Goal: Communication & Community: Answer question/provide support

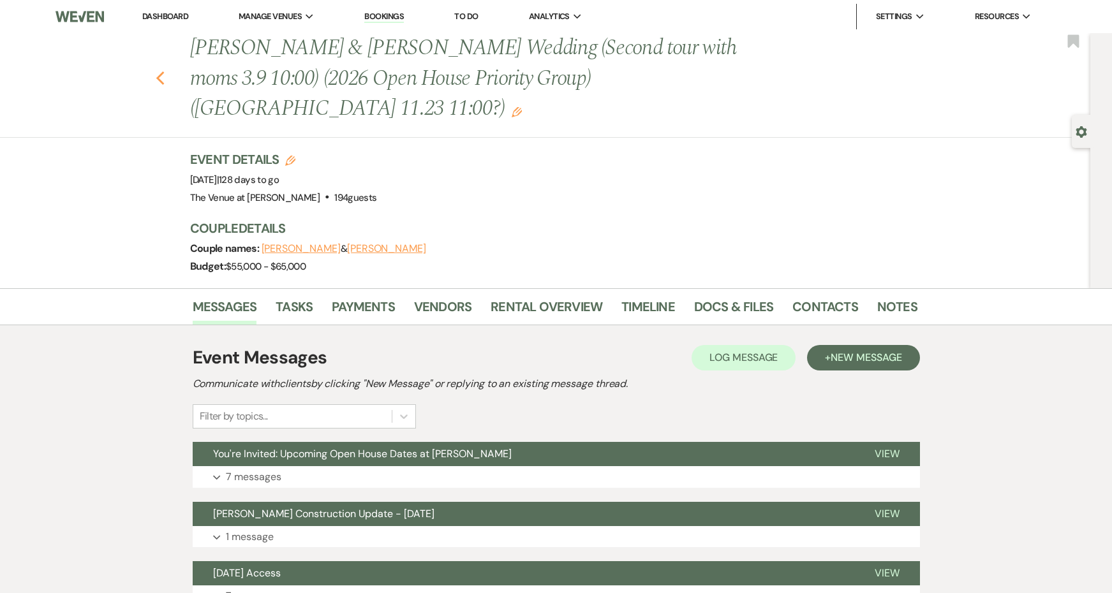
click at [156, 71] on icon "Previous" at bounding box center [161, 78] width 10 height 15
click at [160, 71] on icon "Previous" at bounding box center [161, 78] width 10 height 15
click at [161, 71] on icon "Previous" at bounding box center [161, 78] width 10 height 15
click at [161, 15] on link "Dashboard" at bounding box center [165, 16] width 46 height 11
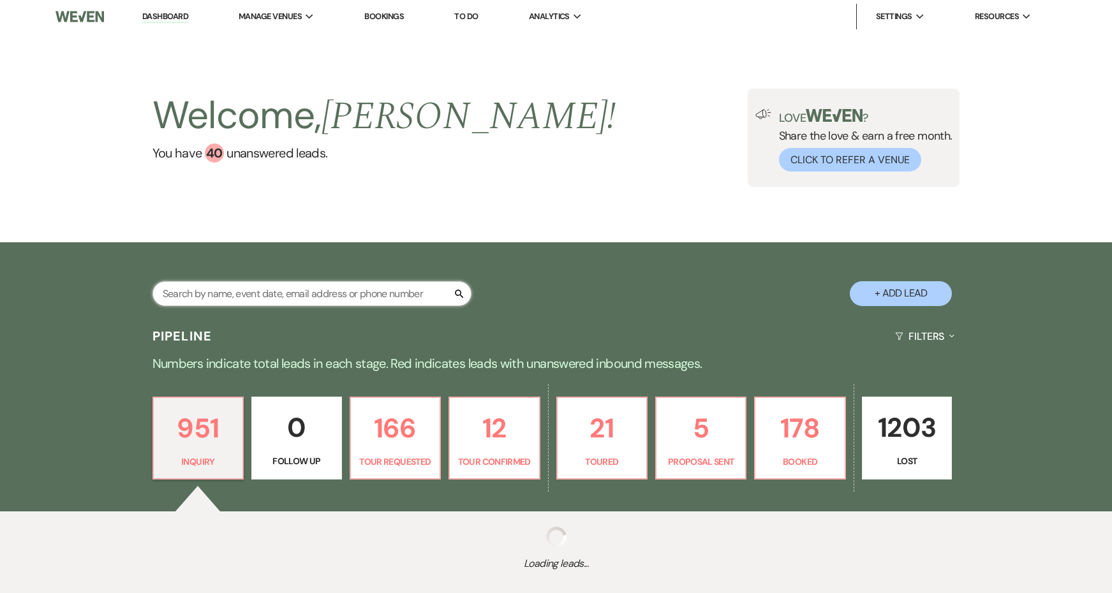
click at [301, 292] on input "text" at bounding box center [311, 293] width 319 height 25
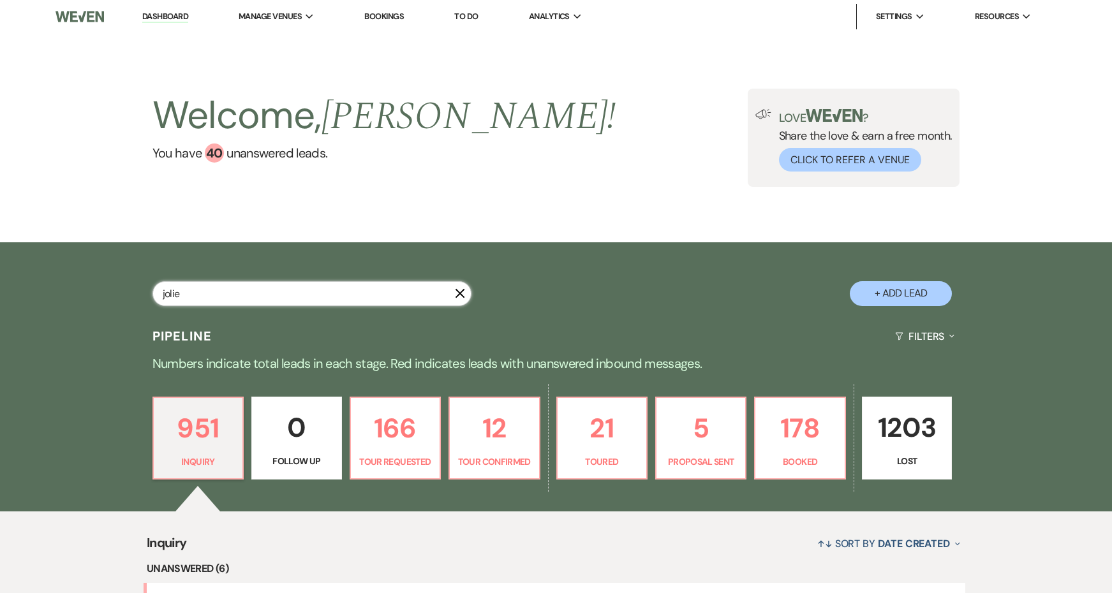
type input "jolie"
click at [247, 104] on h2 "Welcome, [PERSON_NAME] !" at bounding box center [384, 116] width 464 height 55
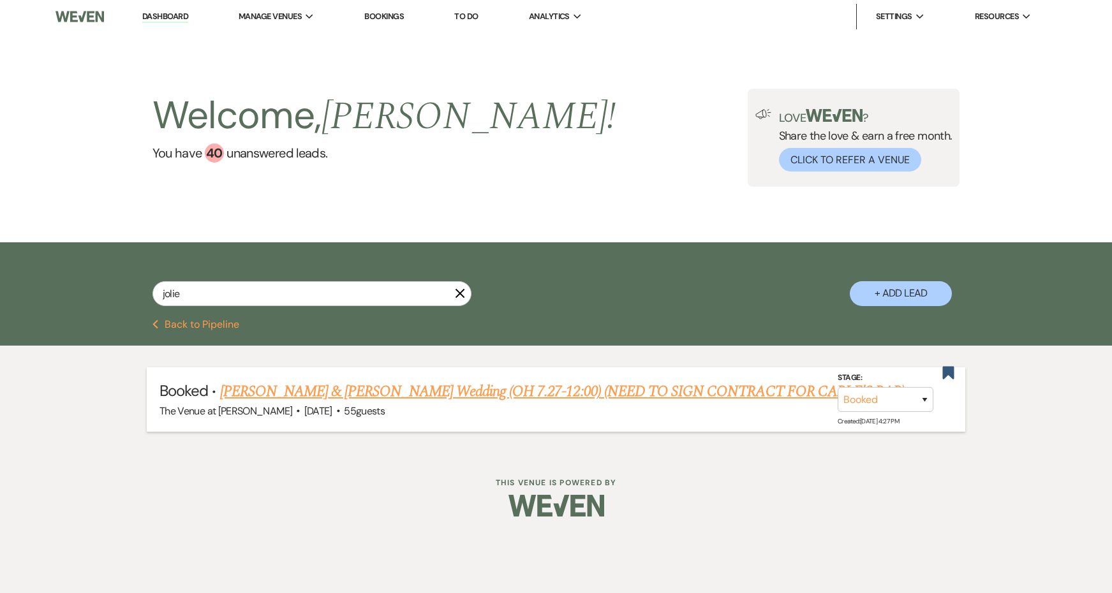
click at [542, 392] on link "[PERSON_NAME] & [PERSON_NAME] Wedding (OH 7.27-12:00) (NEED TO SIGN CONTRACT FO…" at bounding box center [562, 391] width 685 height 23
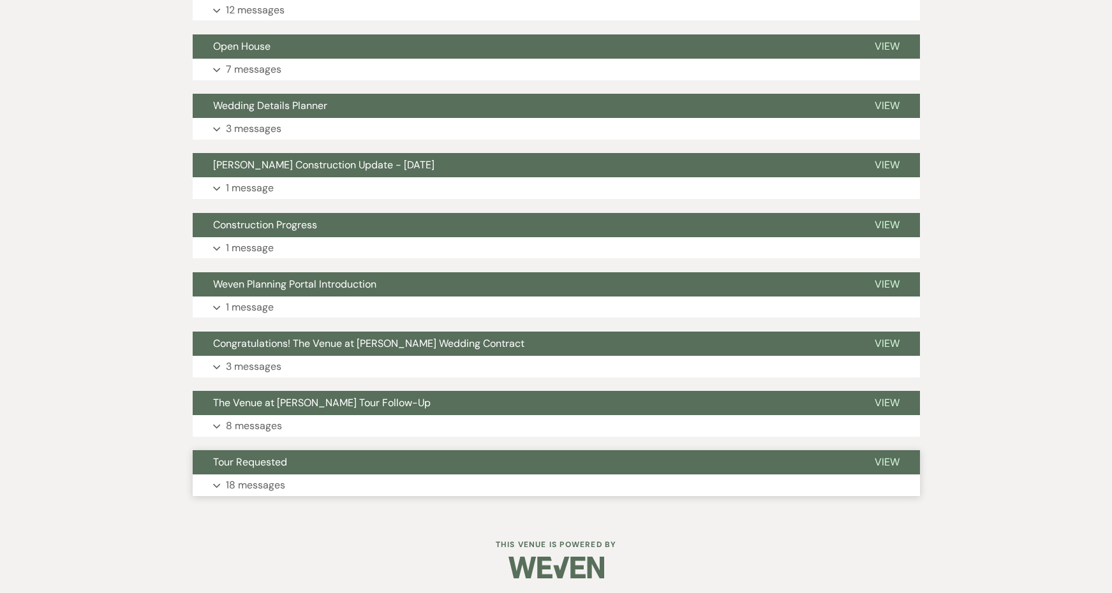
scroll to position [457, 0]
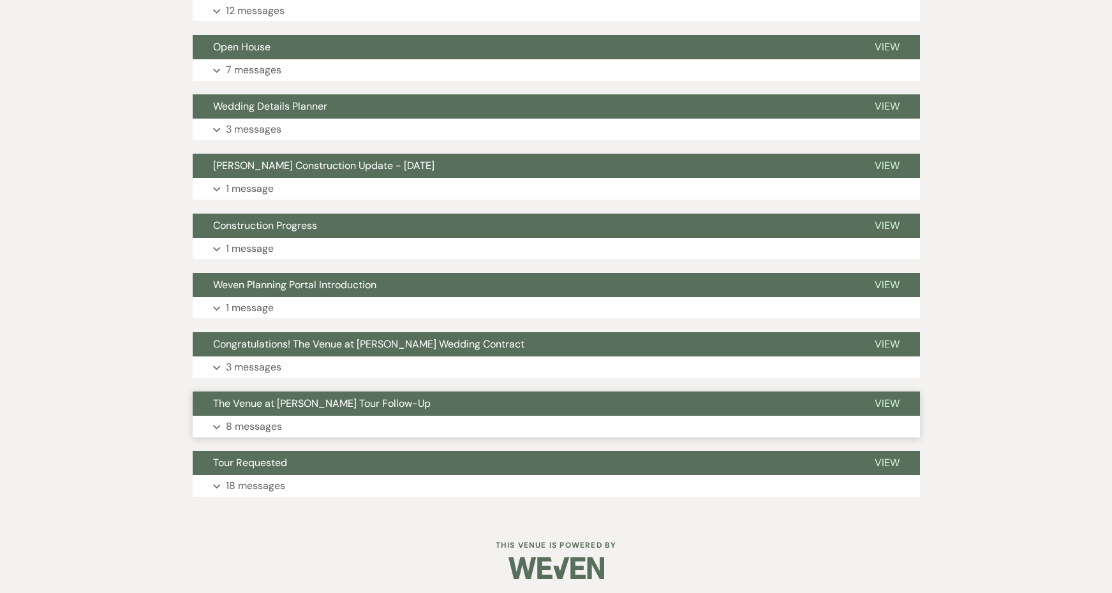
click at [412, 405] on button "The Venue at [PERSON_NAME] Tour Follow-Up" at bounding box center [524, 404] width 662 height 24
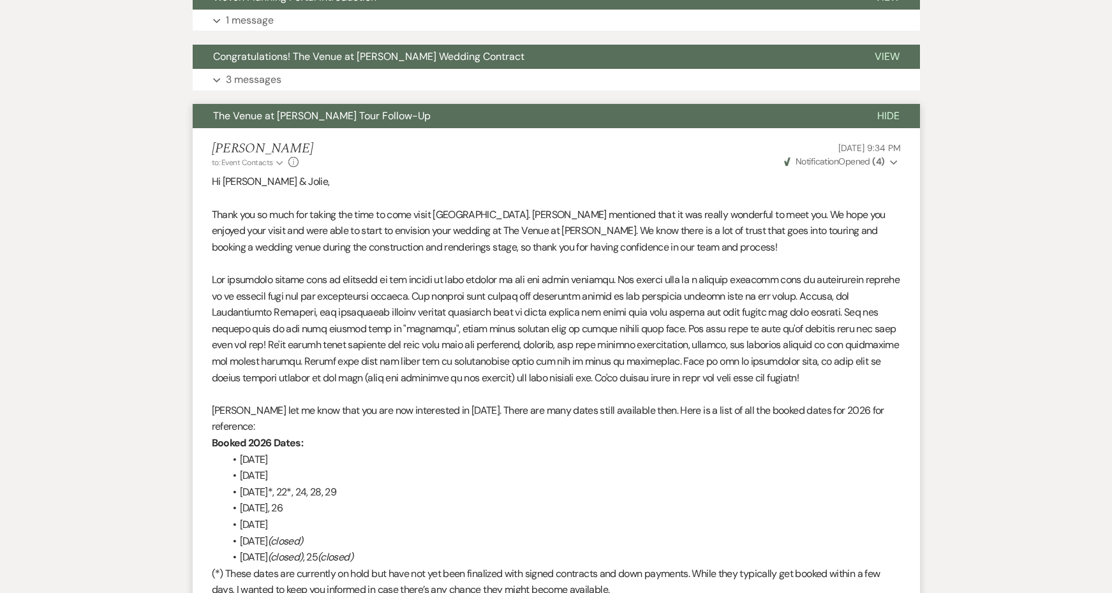
scroll to position [745, 0]
click at [412, 405] on p "[PERSON_NAME] let me know that you are now interested in [DATE]. There are many…" at bounding box center [556, 418] width 689 height 33
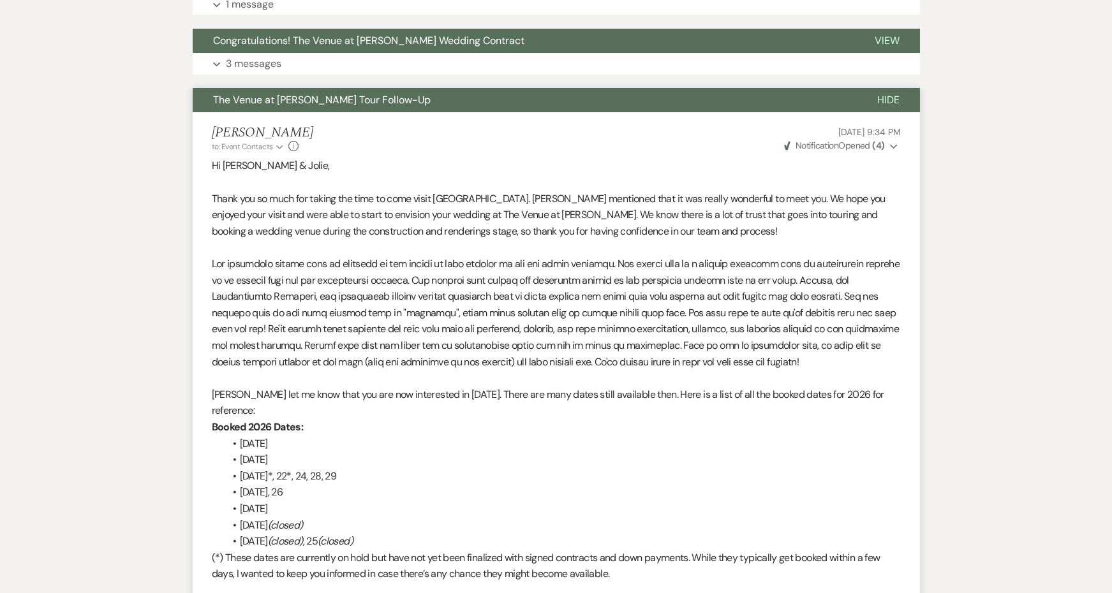
scroll to position [738, 0]
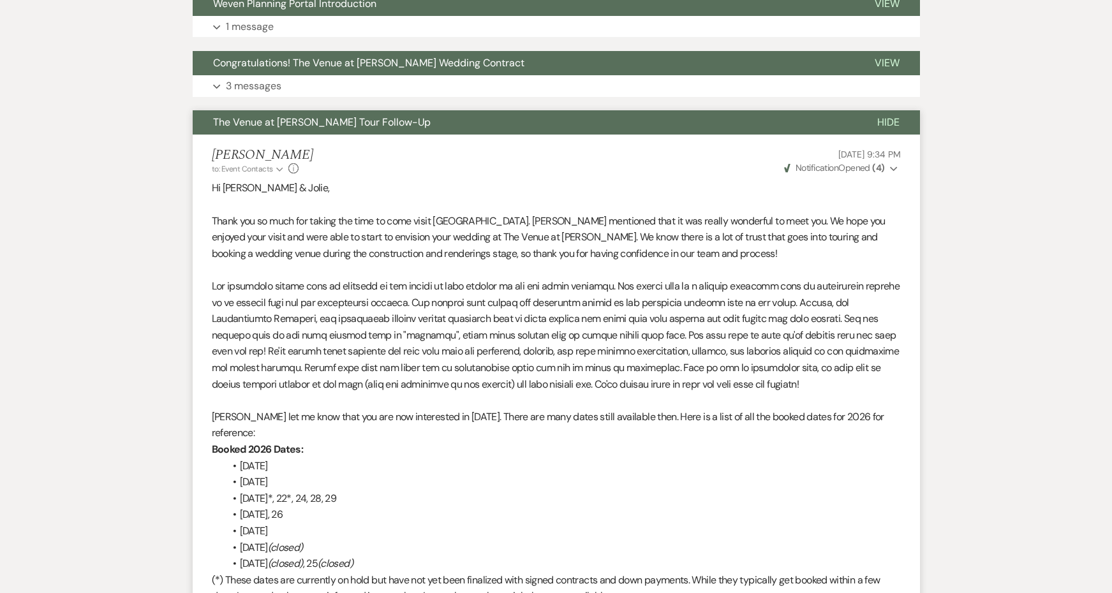
click at [389, 130] on button "The Venue at [PERSON_NAME] Tour Follow-Up" at bounding box center [525, 122] width 664 height 24
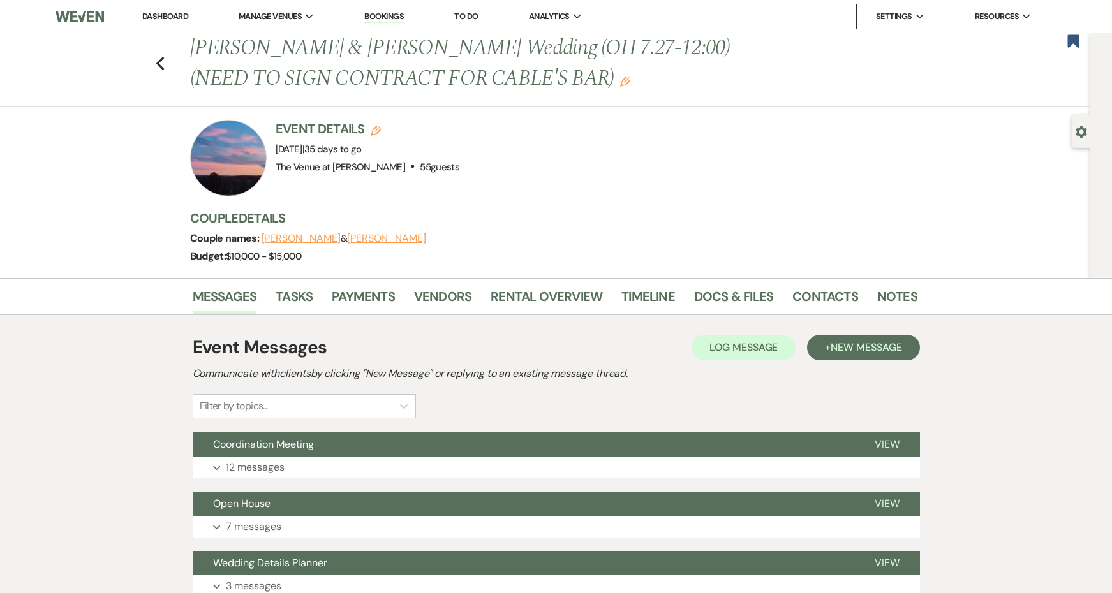
scroll to position [0, 0]
click at [161, 66] on use "button" at bounding box center [160, 64] width 8 height 14
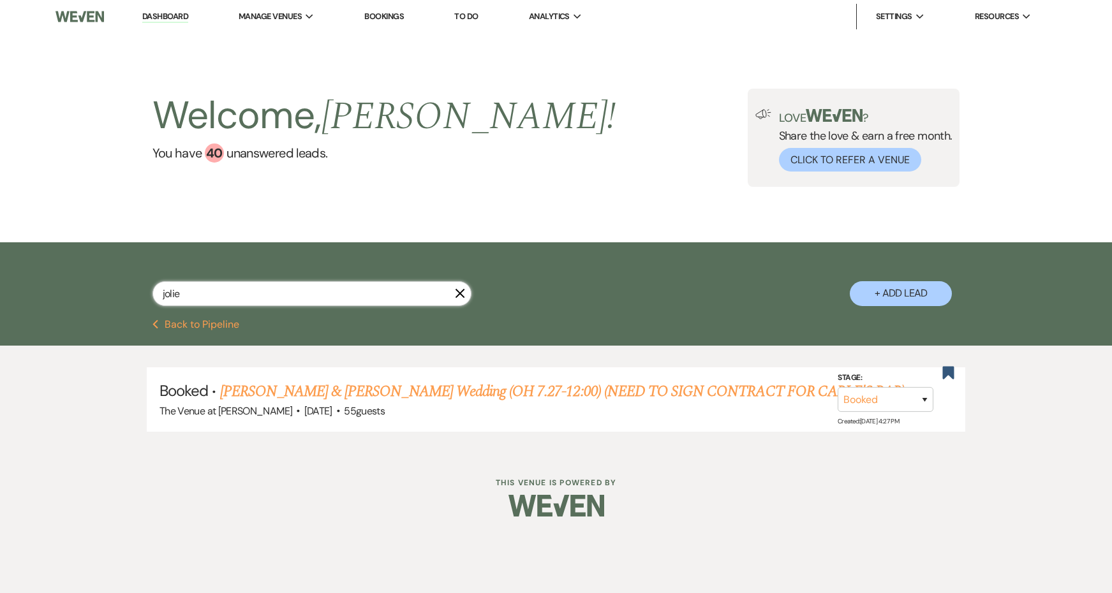
click at [228, 290] on input "jolie" at bounding box center [311, 293] width 319 height 25
click at [459, 293] on use "button" at bounding box center [460, 294] width 10 height 10
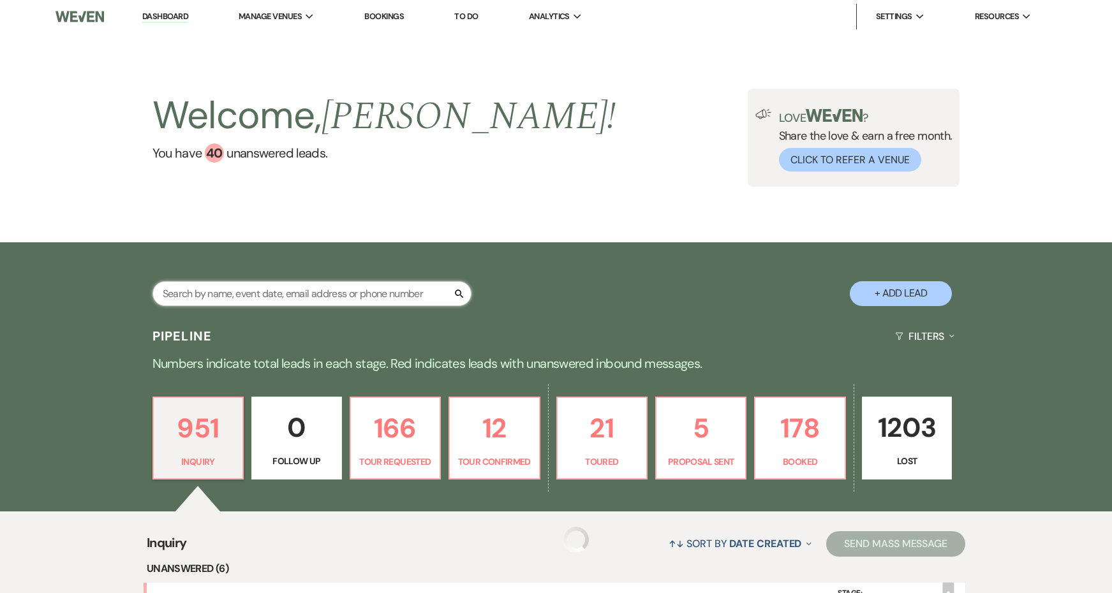
click at [431, 292] on input "text" at bounding box center [311, 293] width 319 height 25
type input "crystal"
select select "8"
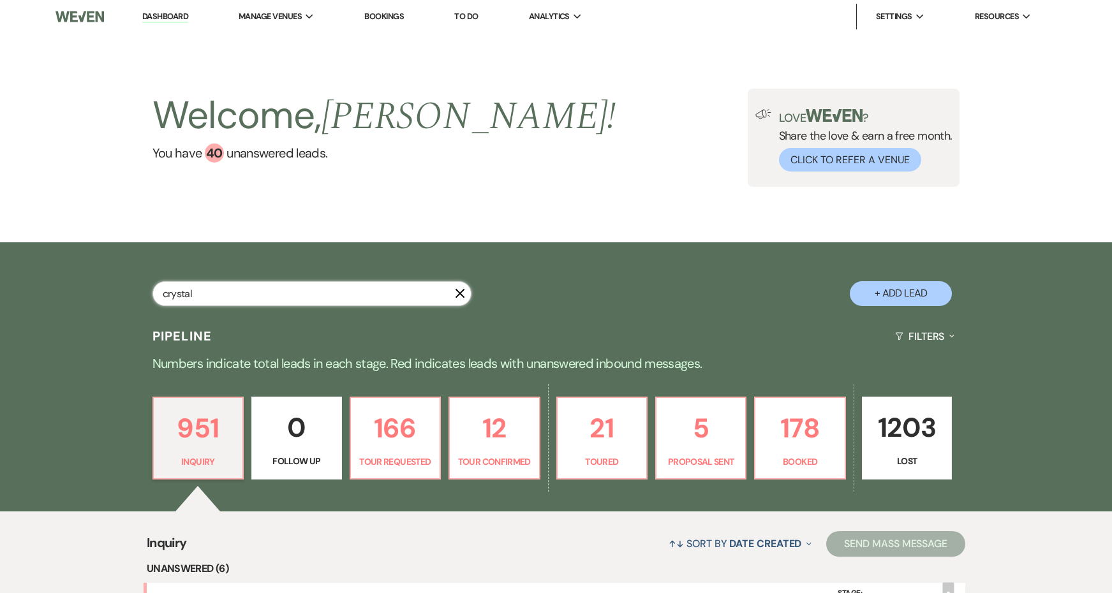
select select "8"
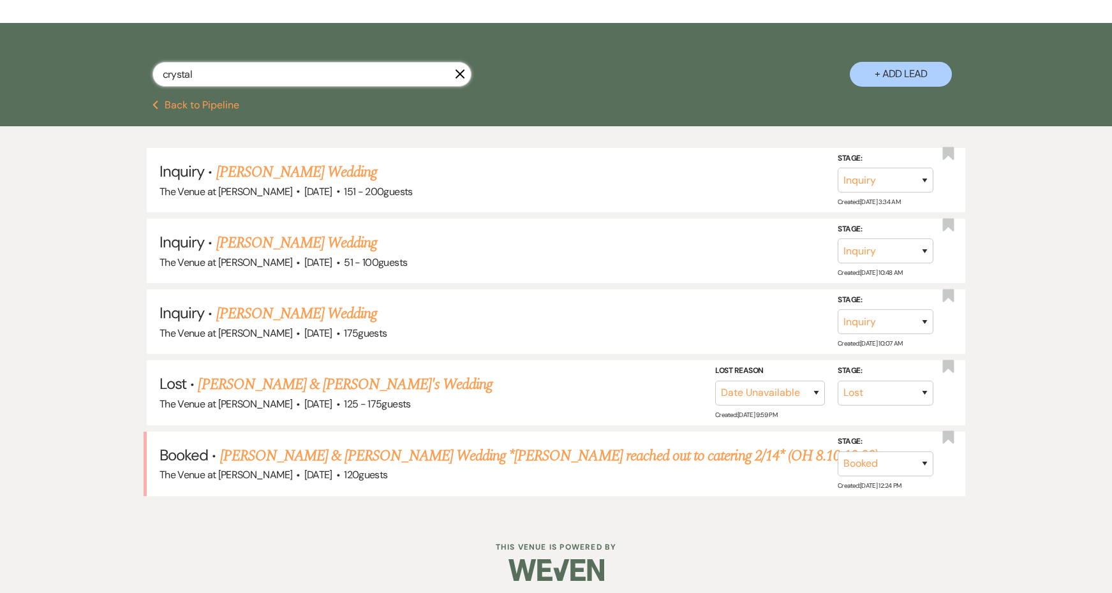
scroll to position [219, 0]
type input "crystal"
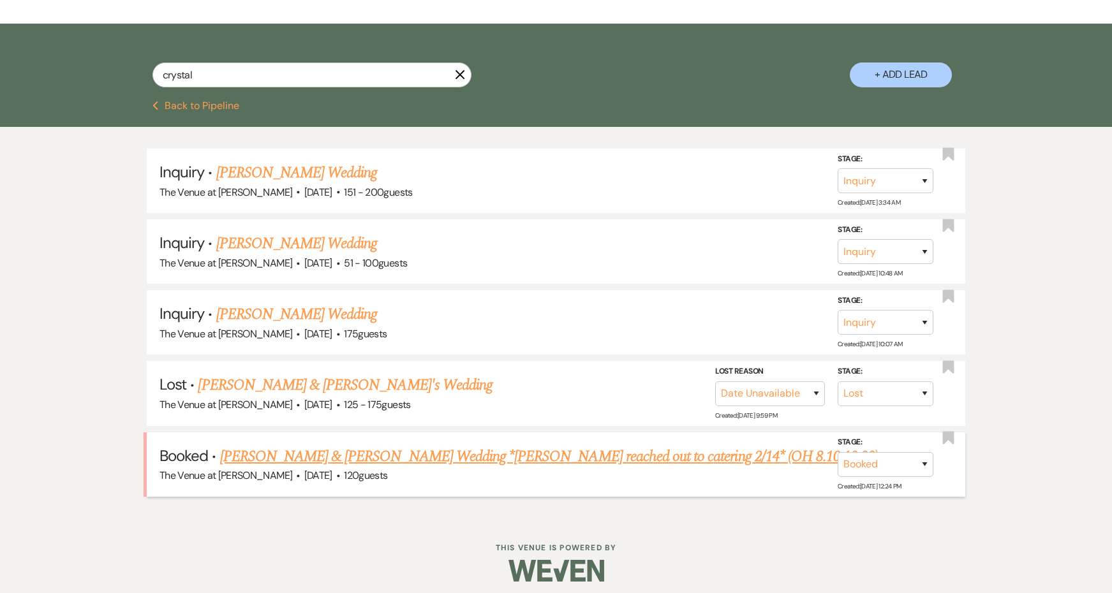
click at [488, 445] on link "[PERSON_NAME] & [PERSON_NAME] Wedding *[PERSON_NAME] reached out to catering 2/…" at bounding box center [549, 456] width 658 height 23
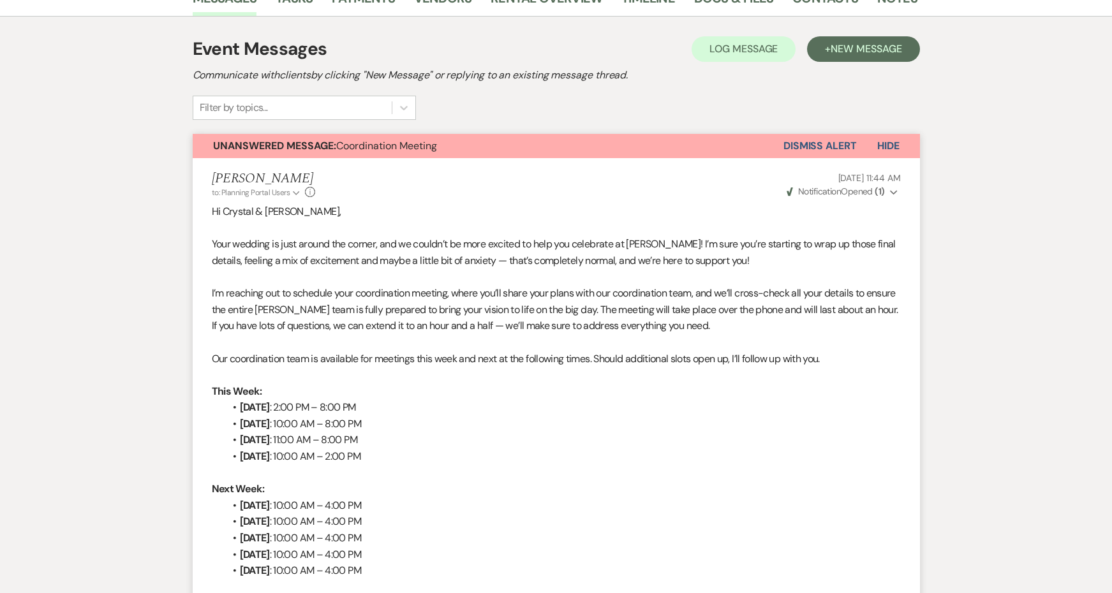
scroll to position [302, 0]
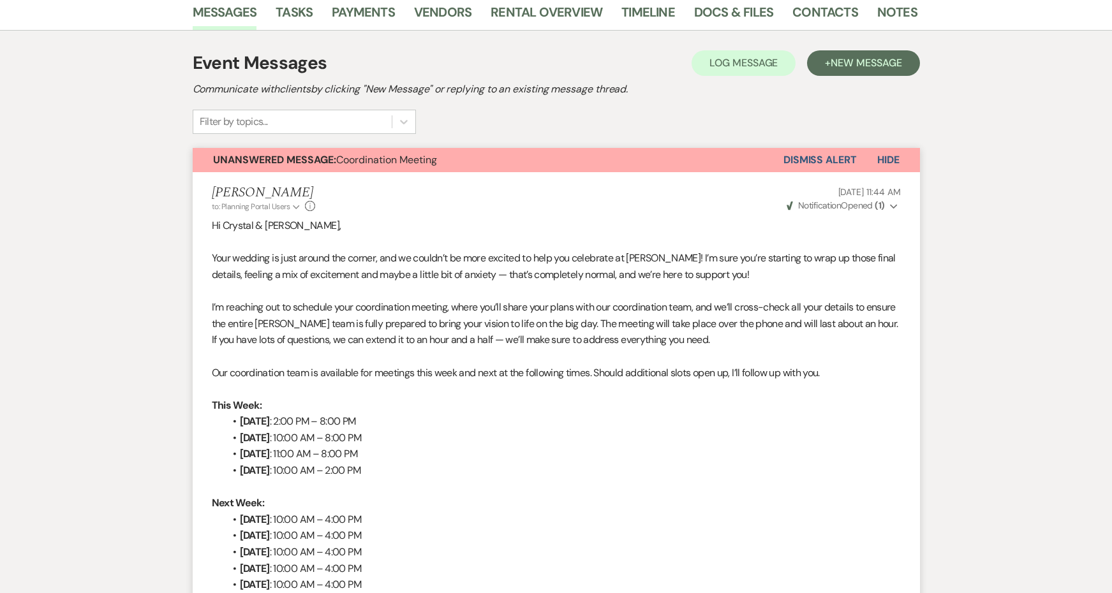
click at [486, 163] on button "Unanswered Message: Coordination Meeting" at bounding box center [488, 160] width 591 height 24
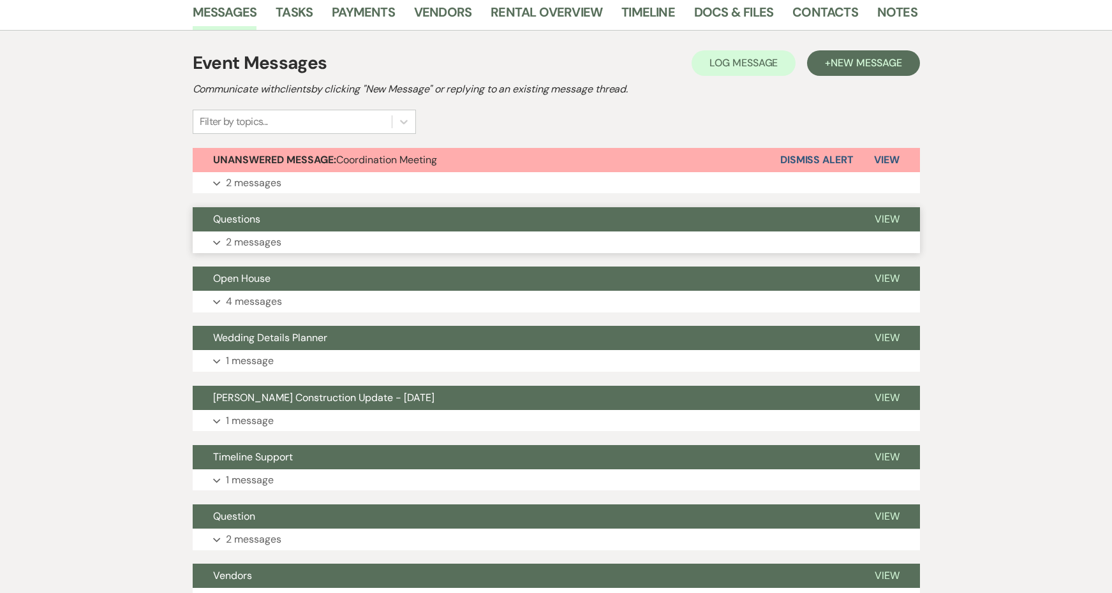
click at [459, 219] on button "Questions" at bounding box center [524, 219] width 662 height 24
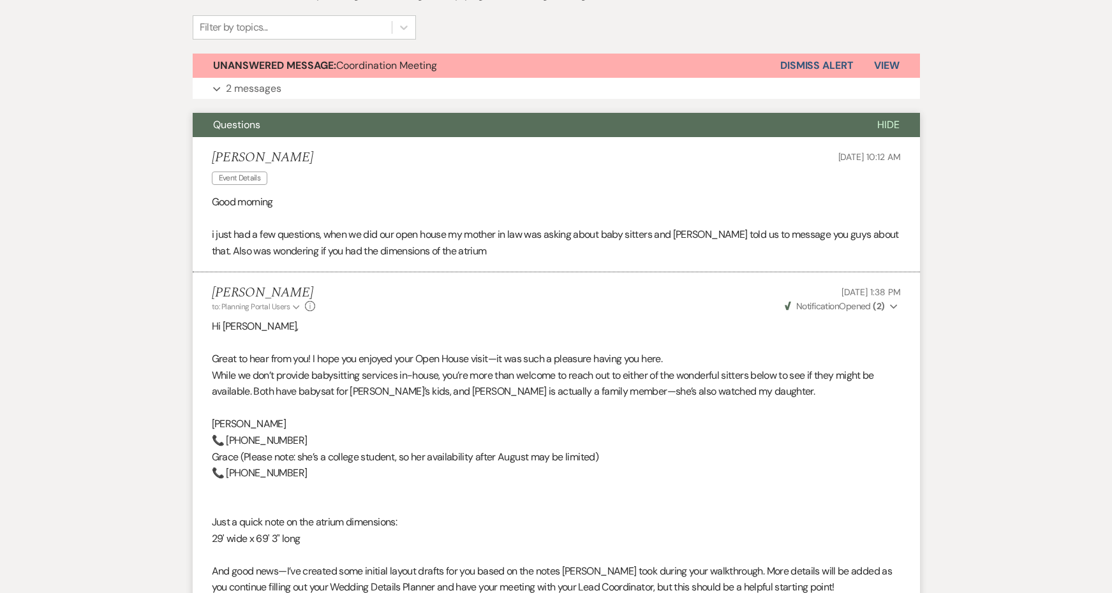
scroll to position [395, 0]
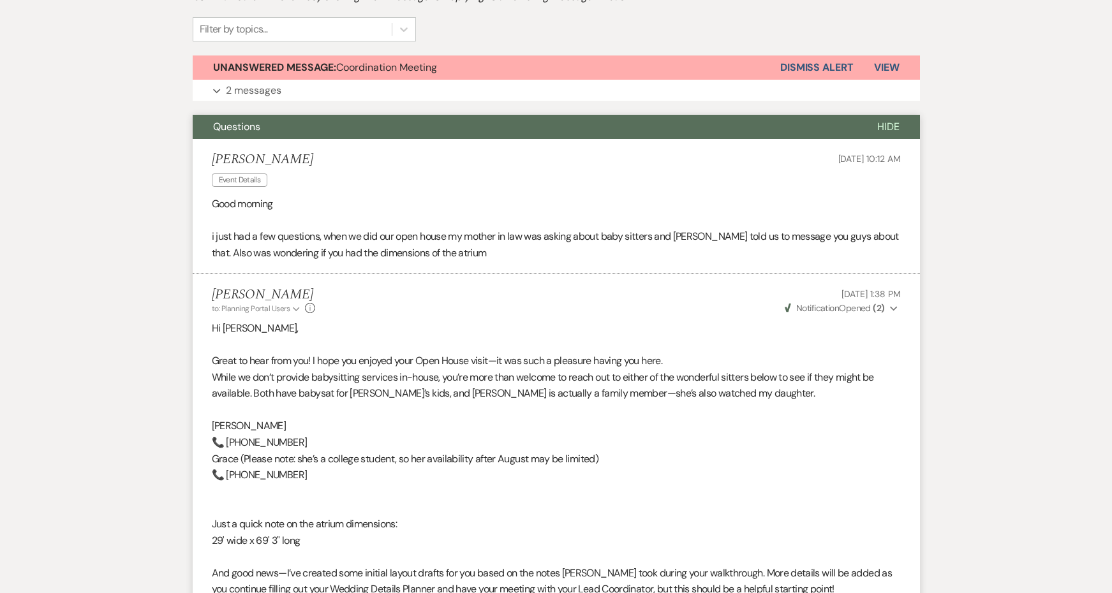
click at [426, 124] on button "Questions" at bounding box center [525, 127] width 664 height 24
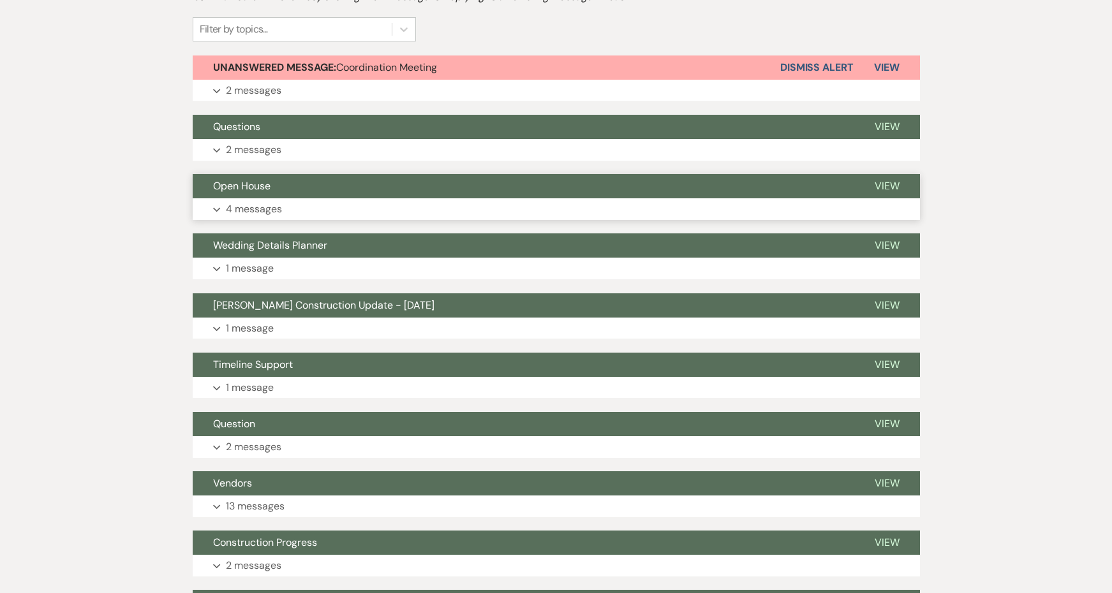
click at [379, 186] on button "Open House" at bounding box center [524, 186] width 662 height 24
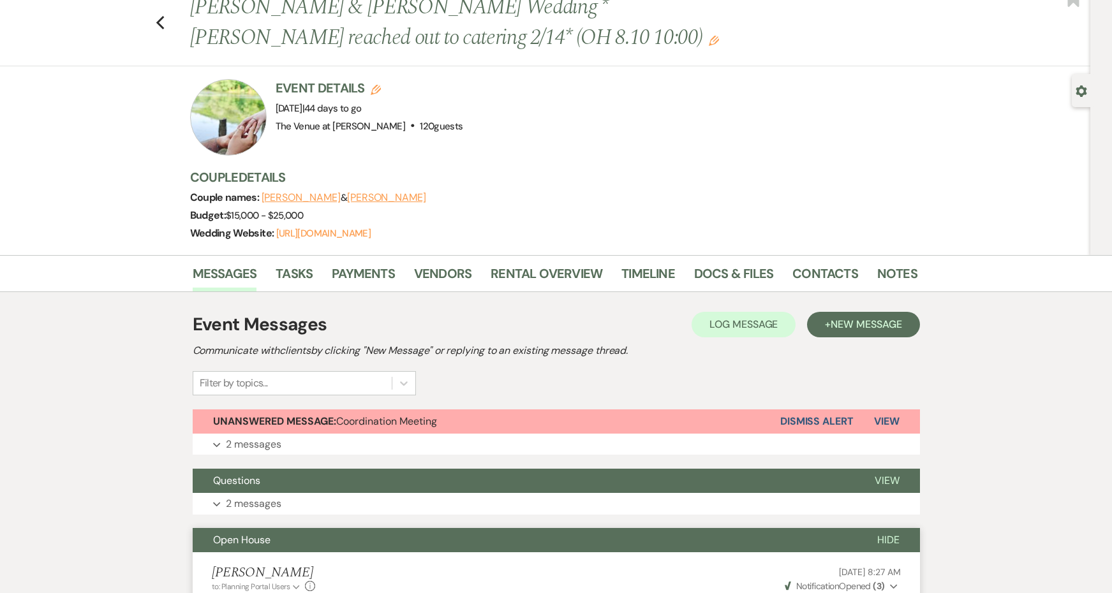
scroll to position [29, 0]
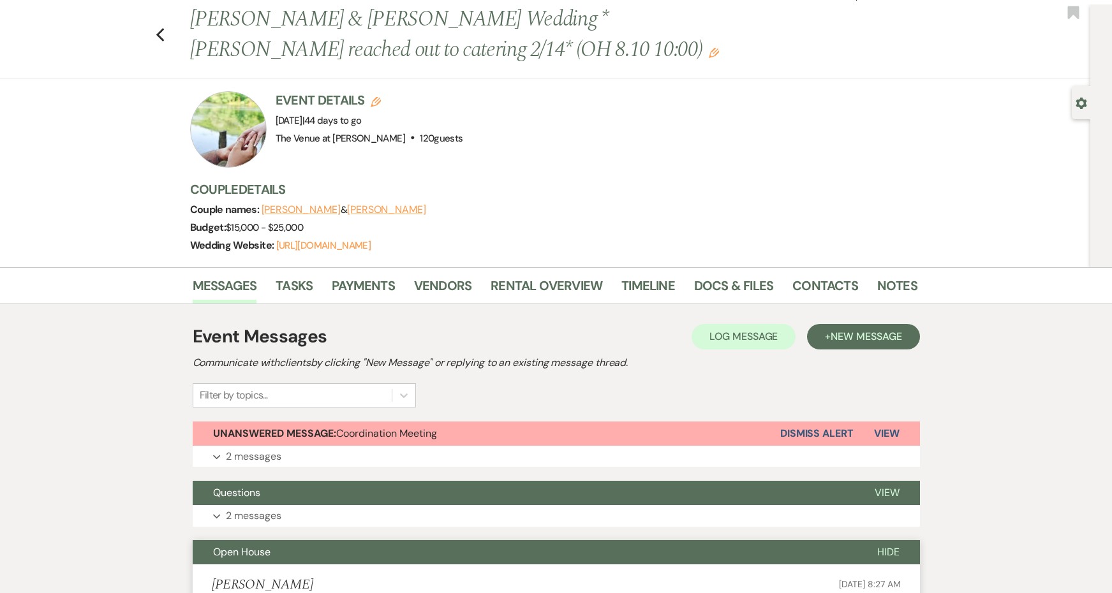
click at [328, 542] on button "Open House" at bounding box center [525, 552] width 664 height 24
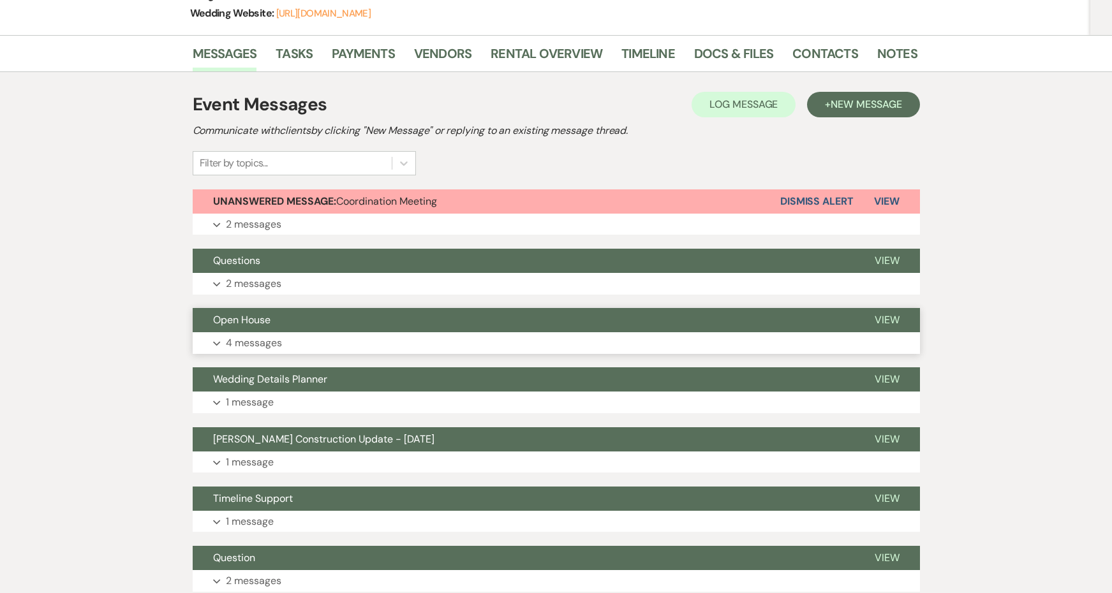
scroll to position [336, 0]
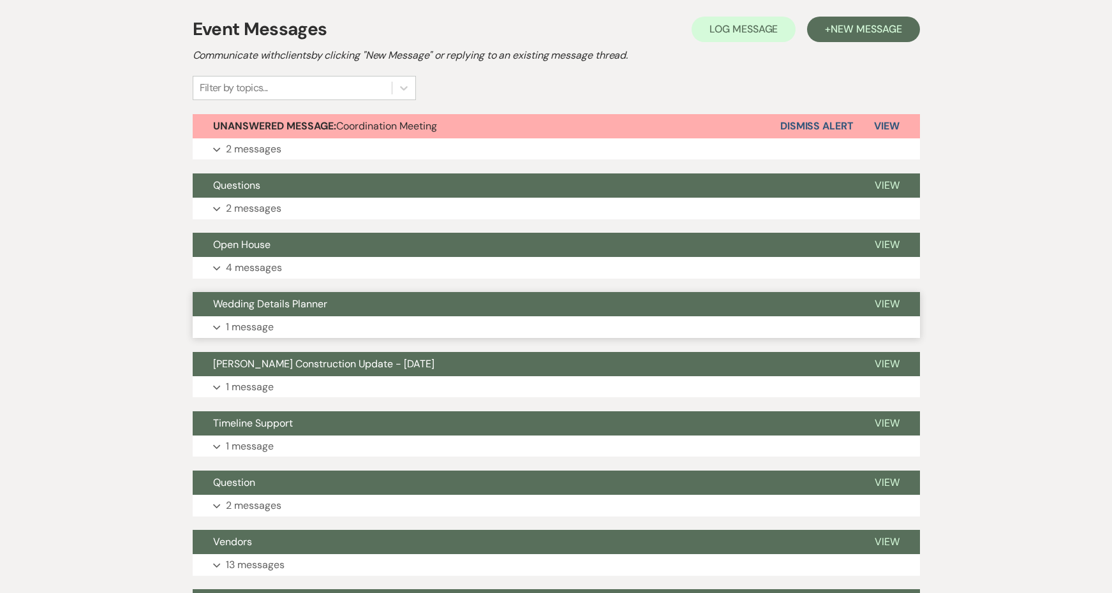
click at [298, 308] on span "Wedding Details Planner" at bounding box center [270, 303] width 114 height 13
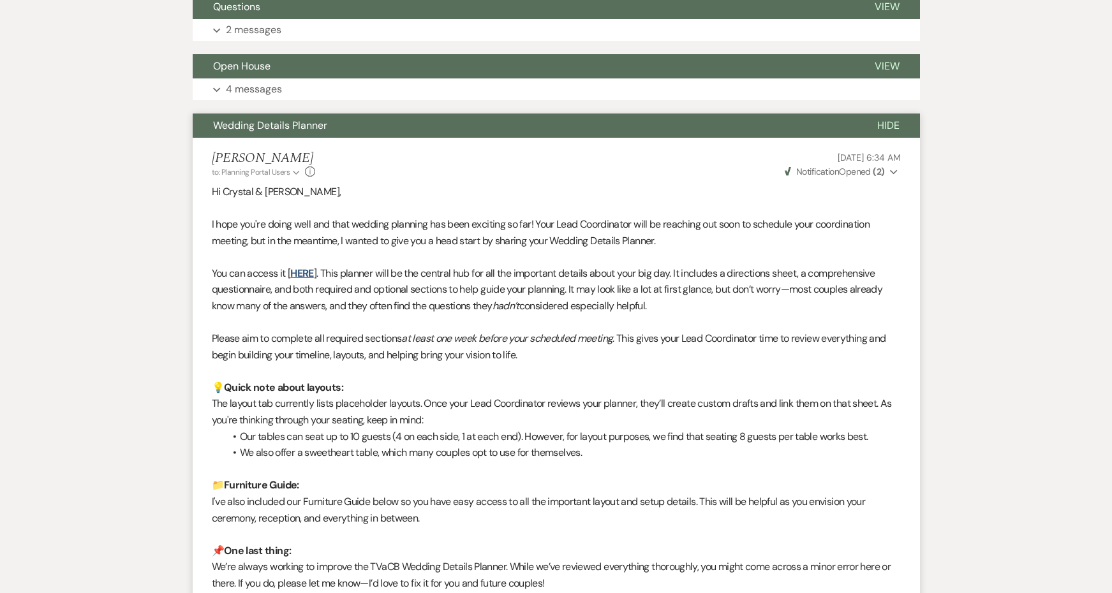
scroll to position [505, 0]
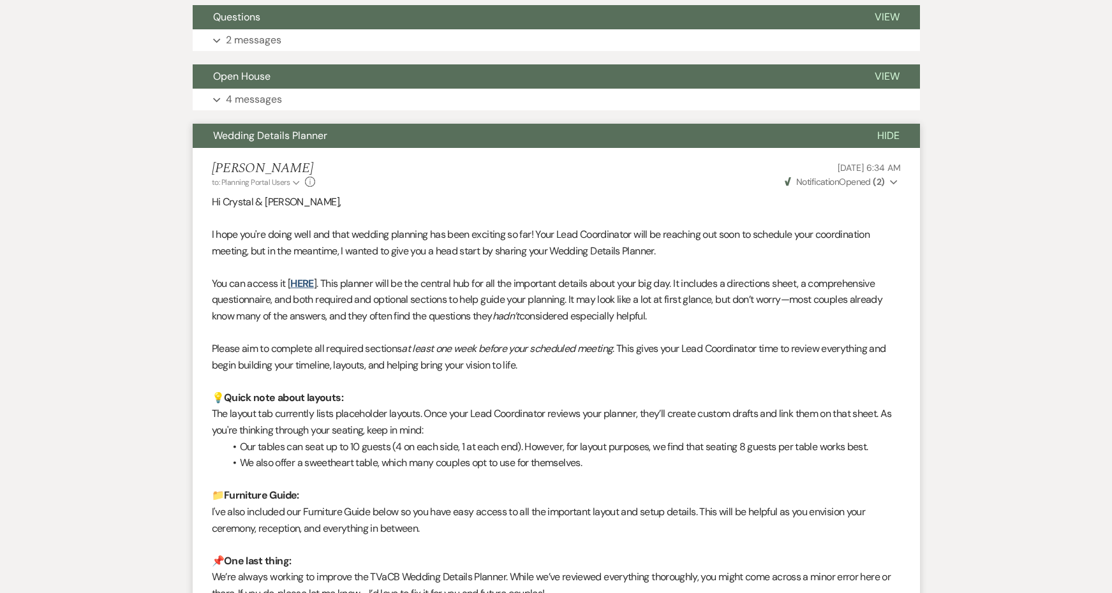
click at [279, 149] on li "[PERSON_NAME] to: Planning Portal Users Expand Info [DATE] 6:34 AM Weven Check …" at bounding box center [556, 462] width 727 height 628
click at [279, 141] on button "Wedding Details Planner" at bounding box center [525, 136] width 664 height 24
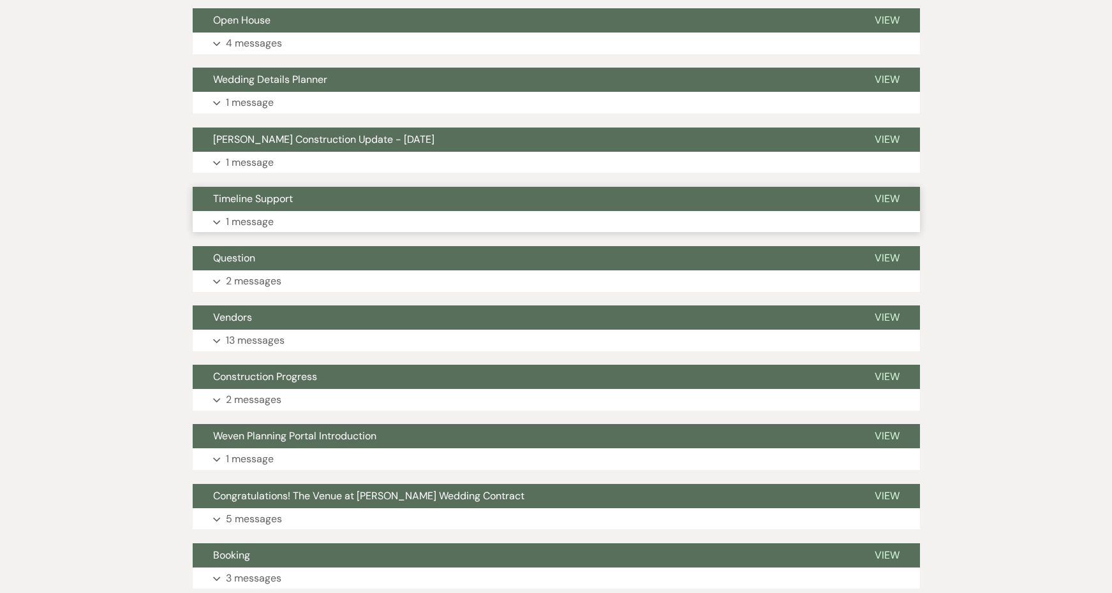
scroll to position [569, 0]
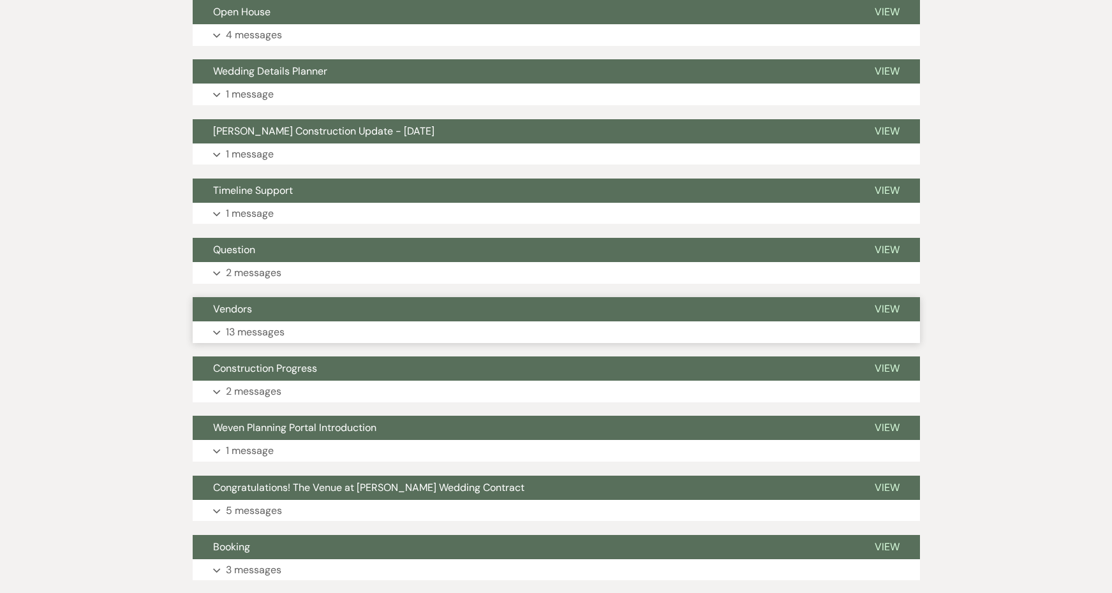
click at [267, 324] on p "13 messages" at bounding box center [255, 332] width 59 height 17
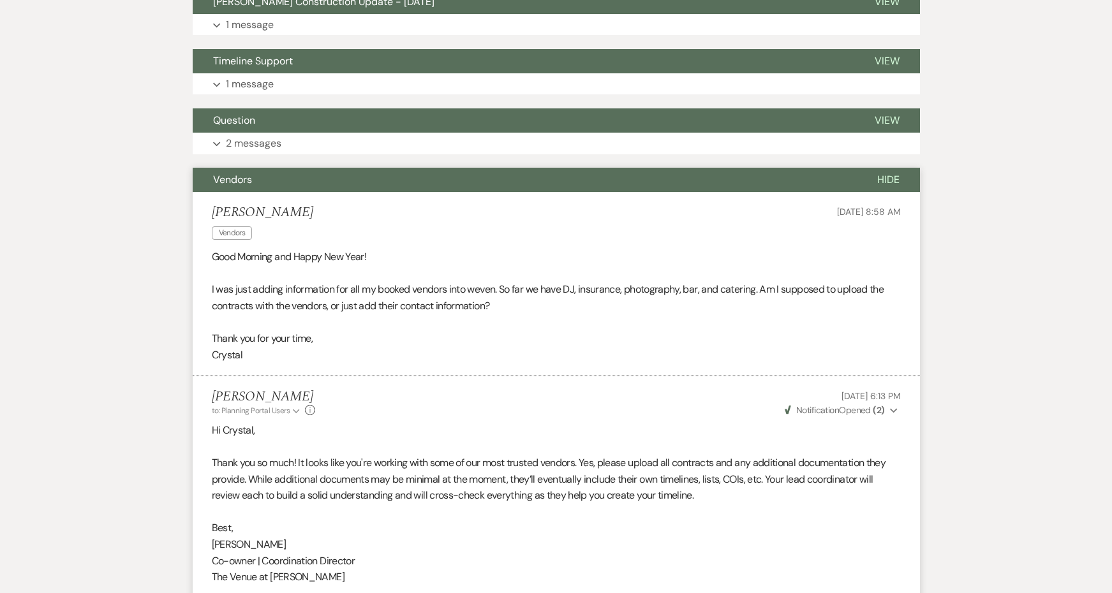
scroll to position [560, 0]
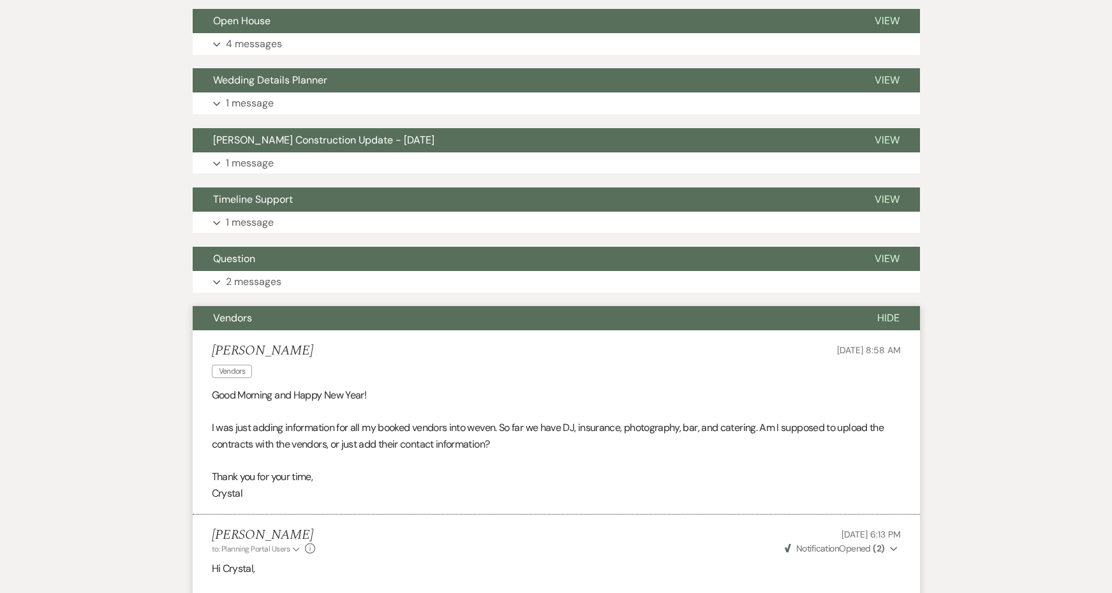
click at [268, 322] on button "Vendors" at bounding box center [525, 318] width 664 height 24
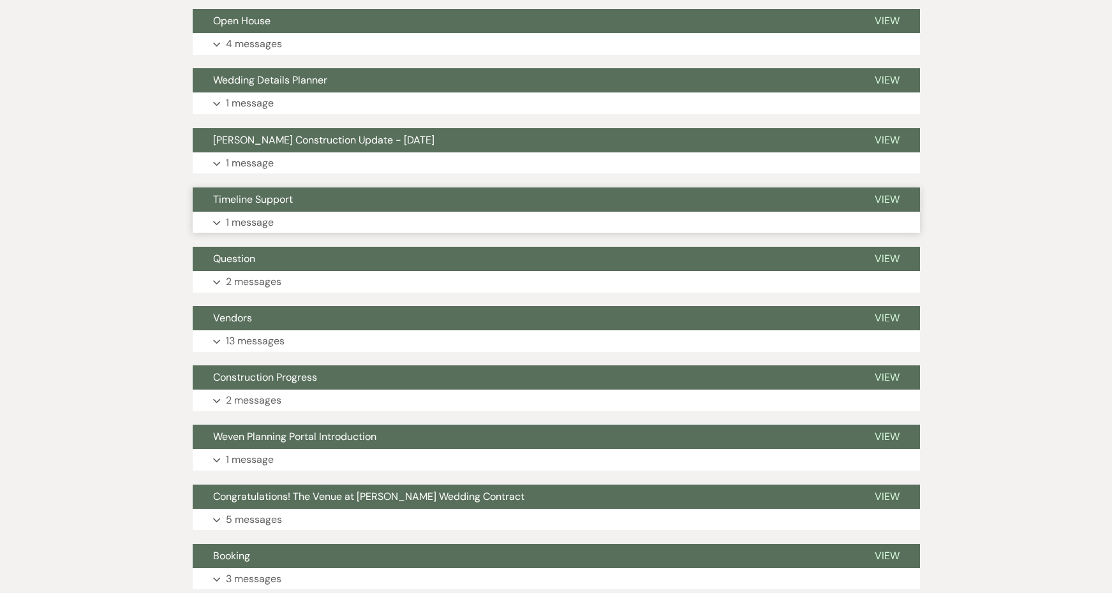
click at [306, 214] on button "Expand 1 message" at bounding box center [556, 223] width 727 height 22
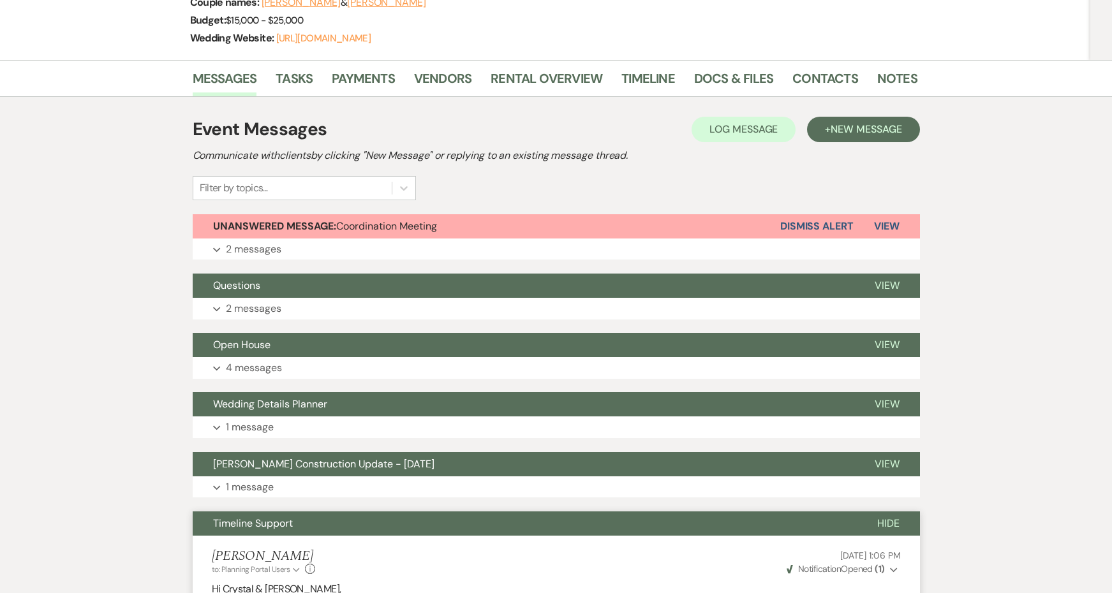
scroll to position [346, 0]
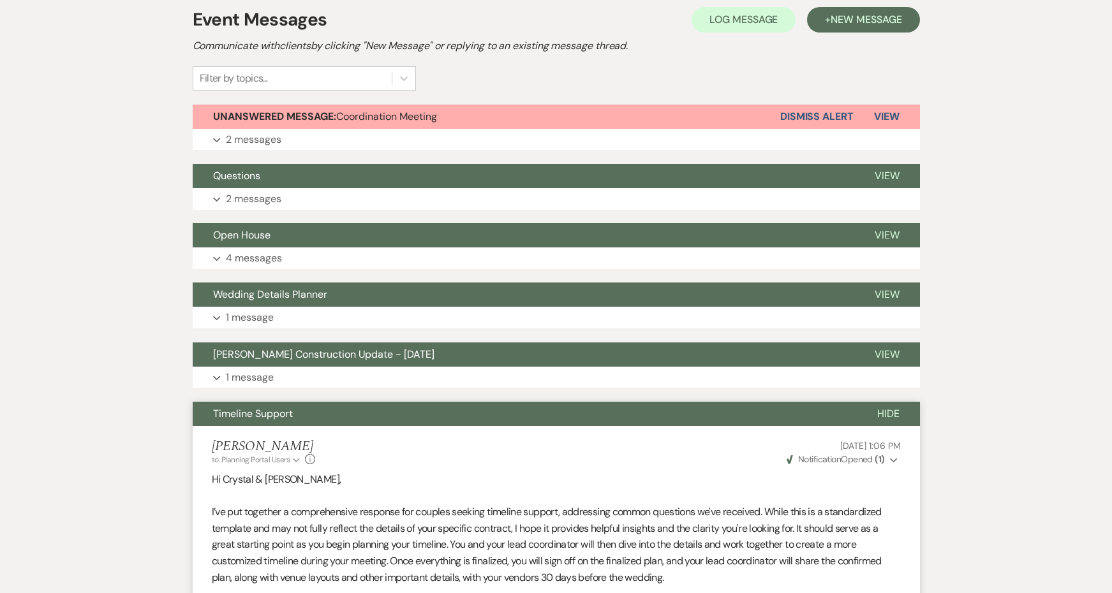
click at [265, 413] on span "Timeline Support" at bounding box center [253, 413] width 80 height 13
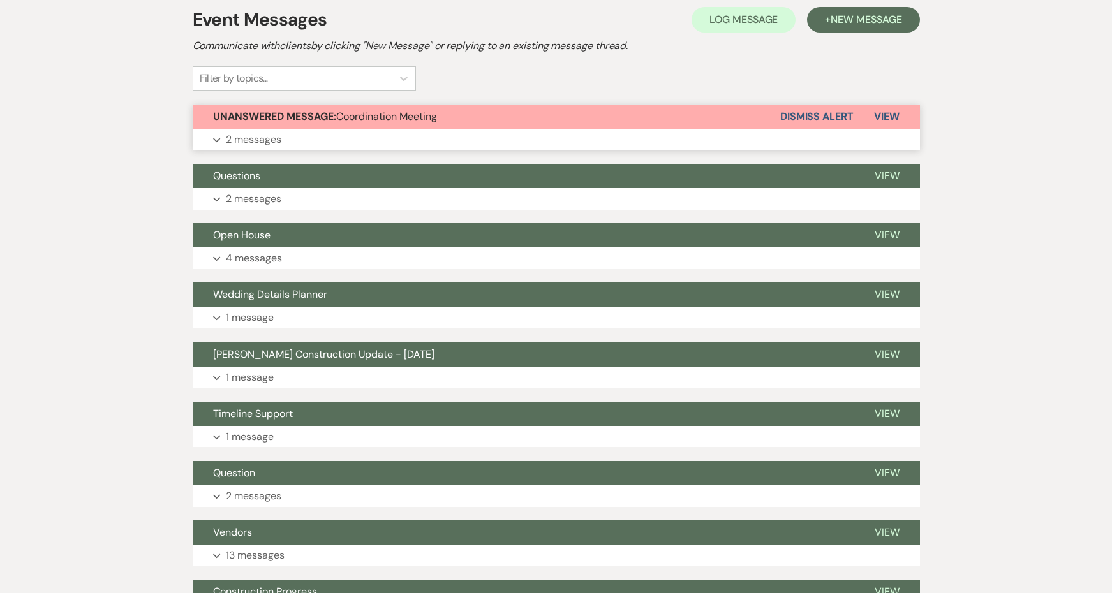
click at [274, 125] on button "Unanswered Message: Coordination Meeting" at bounding box center [487, 117] width 588 height 24
